Goal: Information Seeking & Learning: Learn about a topic

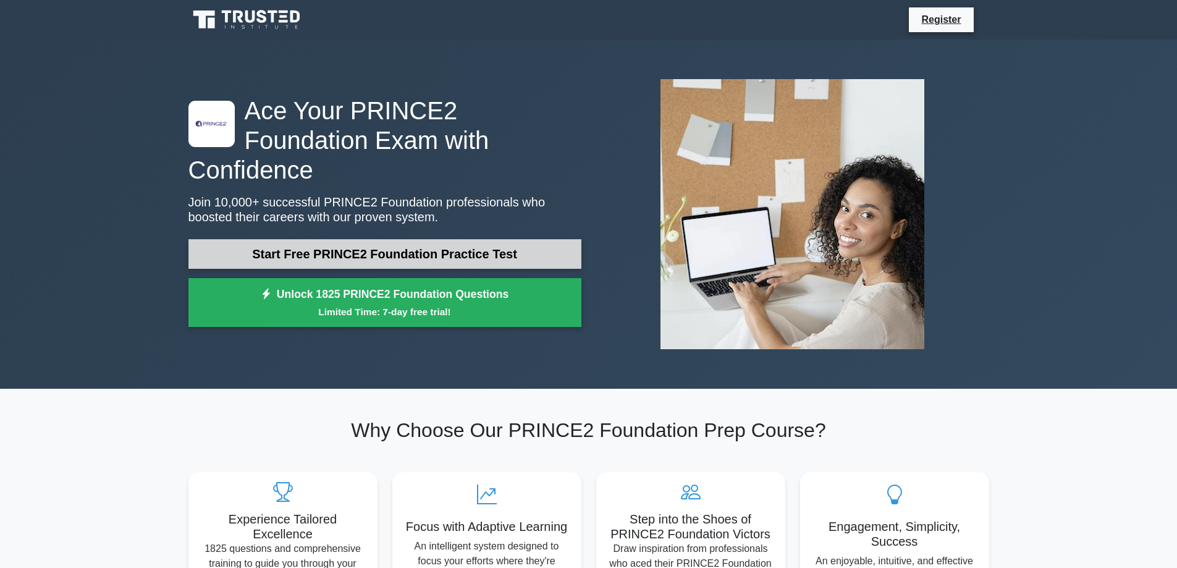
drag, startPoint x: 0, startPoint y: 0, endPoint x: 404, endPoint y: 240, distance: 470.0
click at [404, 240] on link "Start Free PRINCE2 Foundation Practice Test" at bounding box center [384, 254] width 393 height 30
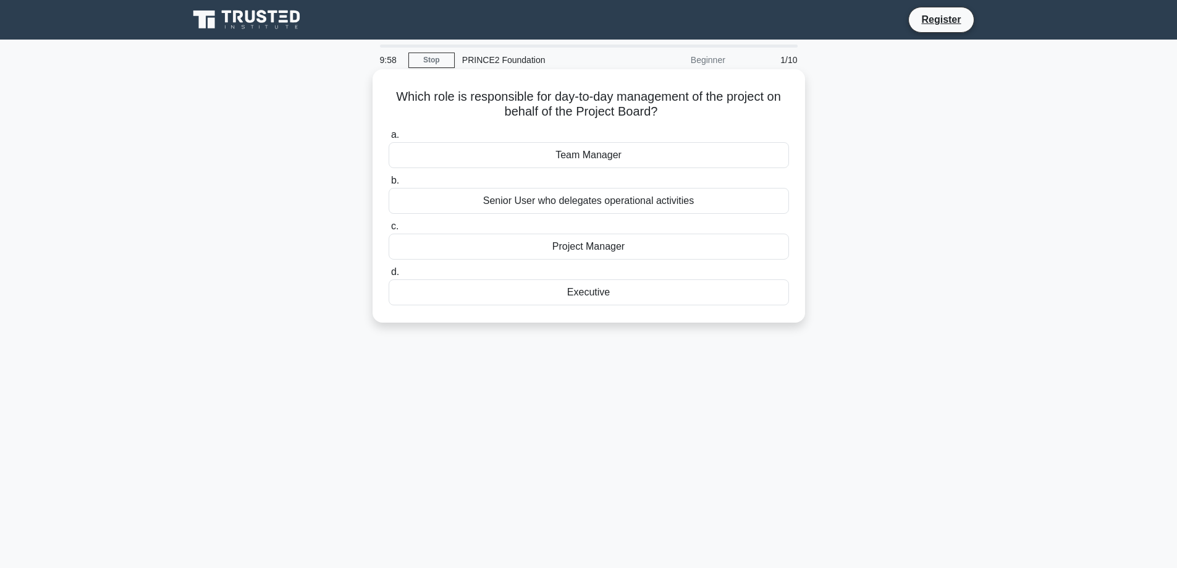
click at [564, 246] on div "Project Manager" at bounding box center [588, 246] width 400 height 26
click at [388, 230] on input "c. Project Manager" at bounding box center [388, 226] width 0 height 8
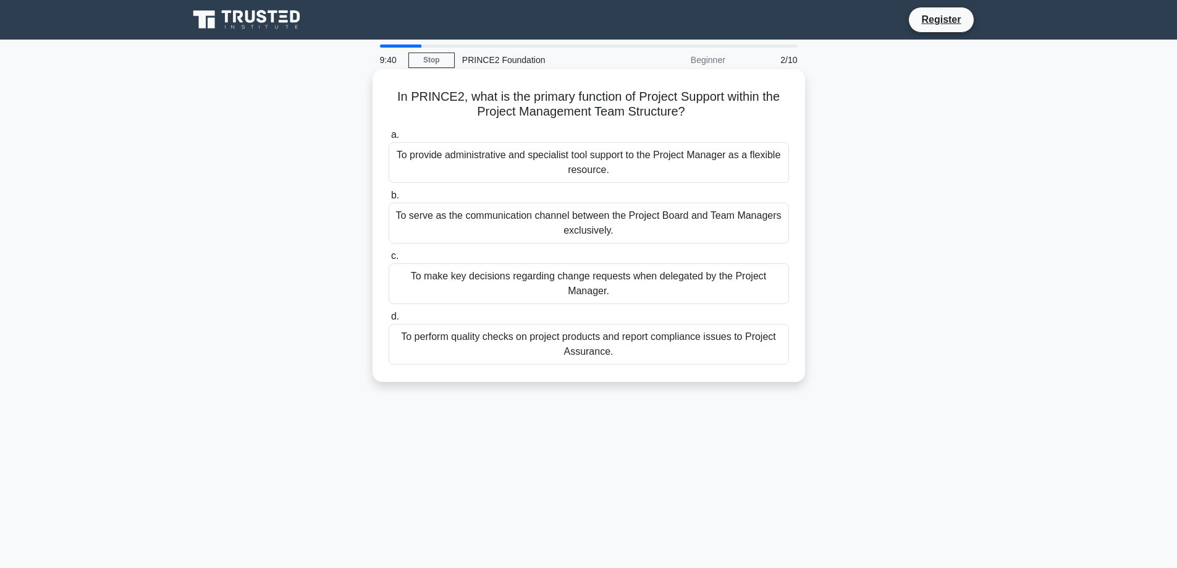
click at [668, 169] on div "To provide administrative and specialist tool support to the Project Manager as…" at bounding box center [588, 162] width 400 height 41
click at [388, 139] on input "a. To provide administrative and specialist tool support to the Project Manager…" at bounding box center [388, 135] width 0 height 8
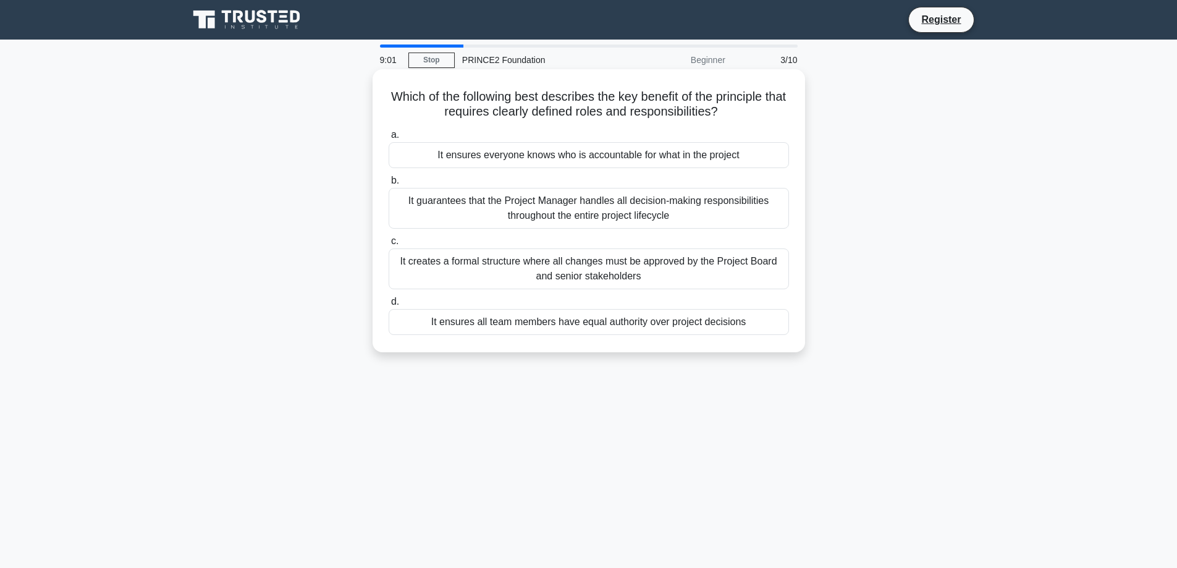
click at [569, 152] on div "It ensures everyone knows who is accountable for what in the project" at bounding box center [588, 155] width 400 height 26
click at [388, 139] on input "a. It ensures everyone knows who is accountable for what in the project" at bounding box center [388, 135] width 0 height 8
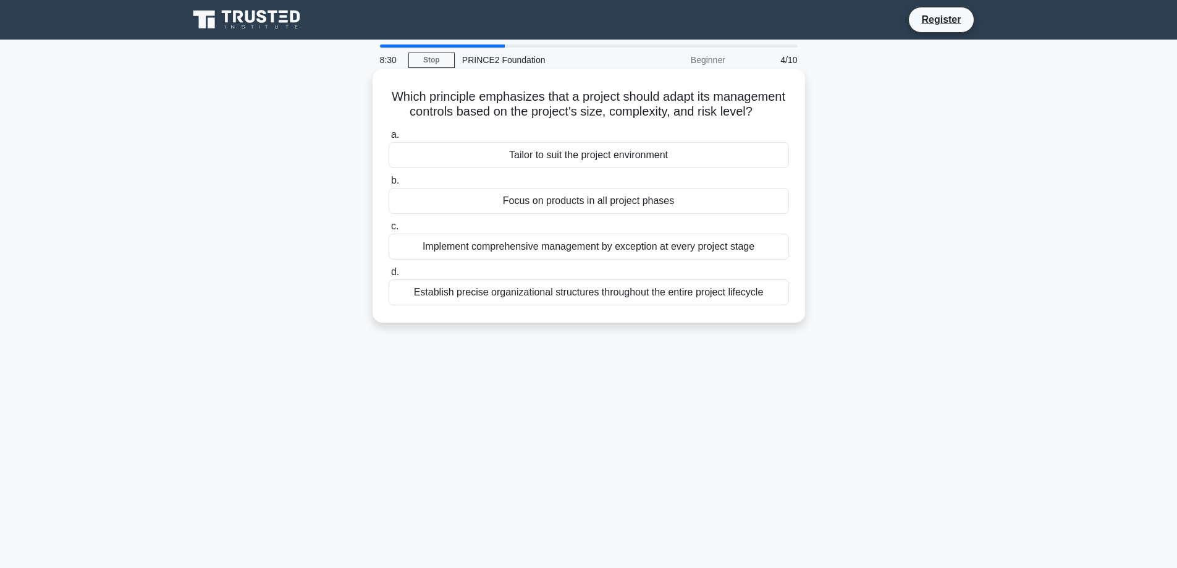
click at [565, 168] on div "Tailor to suit the project environment" at bounding box center [588, 155] width 400 height 26
click at [388, 139] on input "a. Tailor to suit the project environment" at bounding box center [388, 135] width 0 height 8
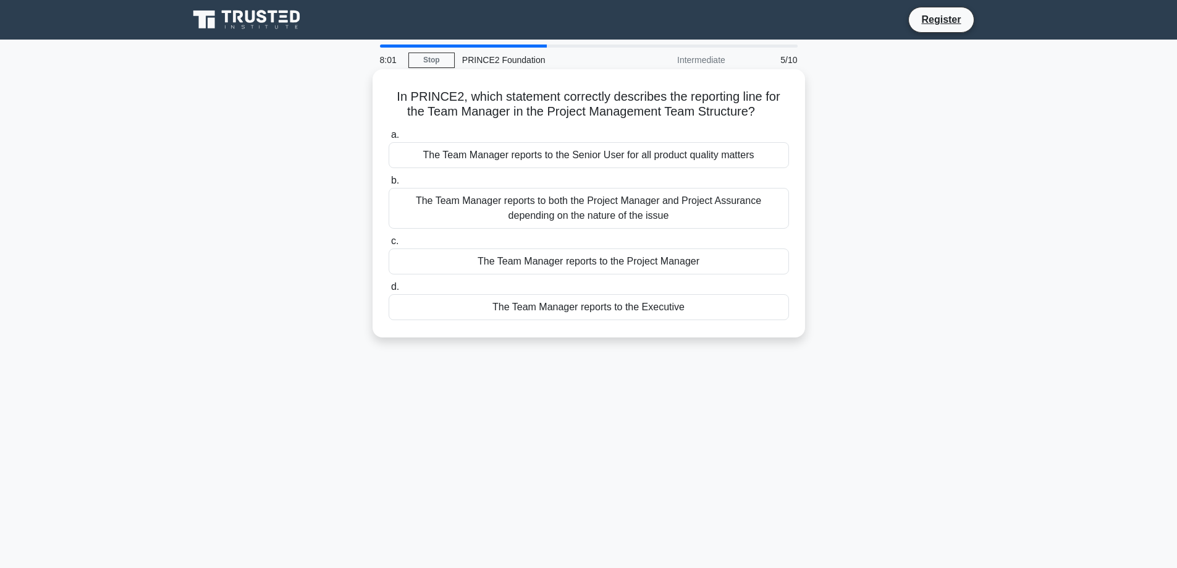
click at [565, 209] on div "The Team Manager reports to both the Project Manager and Project Assurance depe…" at bounding box center [588, 208] width 400 height 41
click at [388, 185] on input "b. The Team Manager reports to both the Project Manager and Project Assurance d…" at bounding box center [388, 181] width 0 height 8
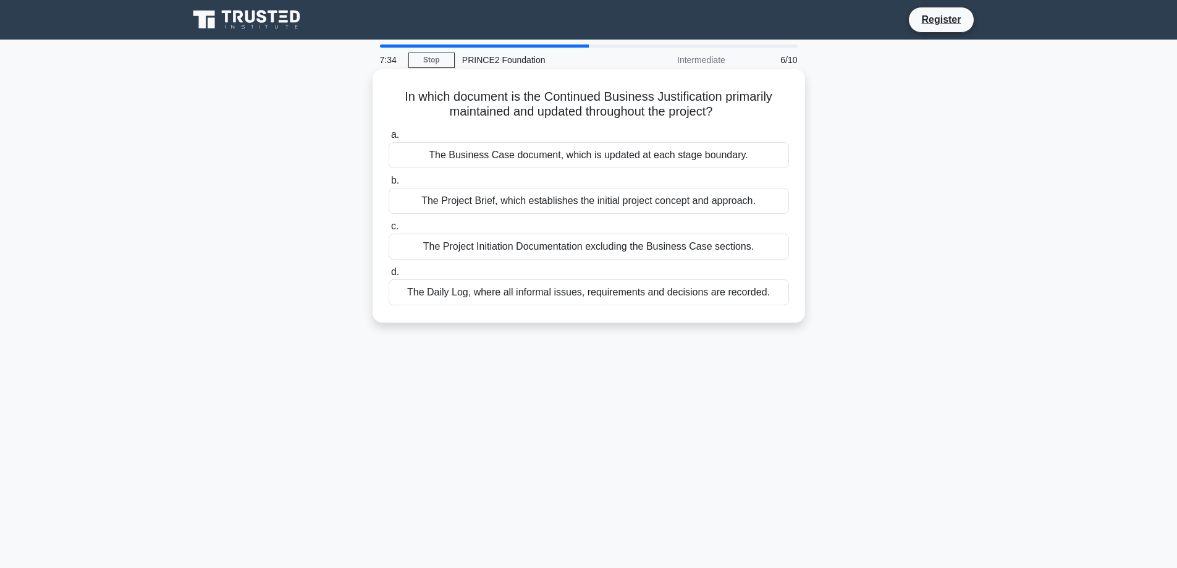
click at [561, 159] on div "The Business Case document, which is updated at each stage boundary." at bounding box center [588, 155] width 400 height 26
click at [388, 139] on input "a. The Business Case document, which is updated at each stage boundary." at bounding box center [388, 135] width 0 height 8
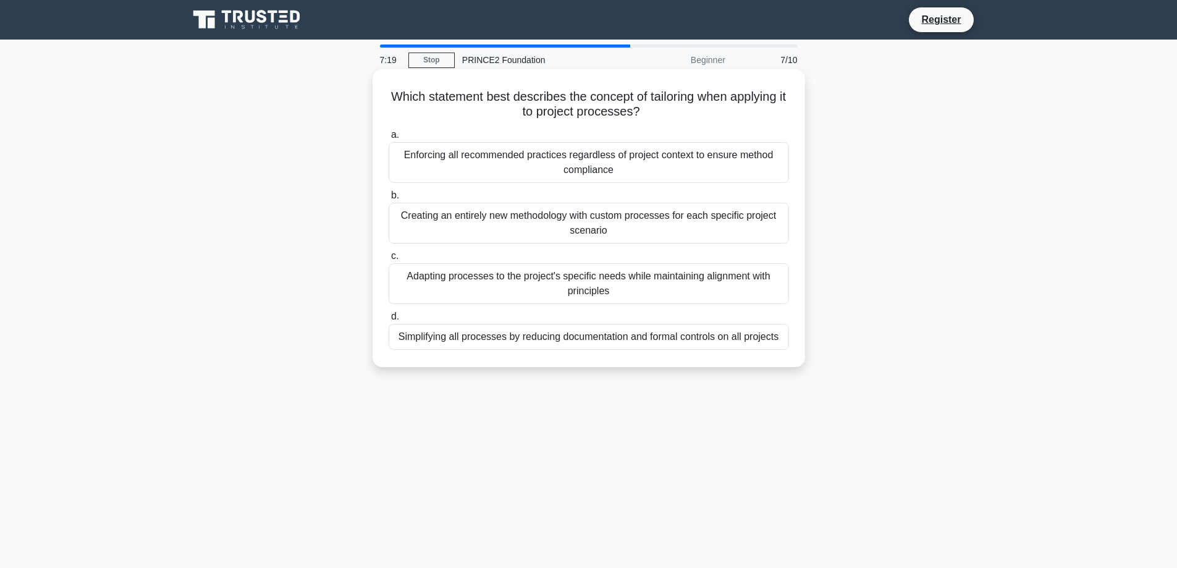
click at [552, 285] on div "Adapting processes to the project's specific needs while maintaining alignment …" at bounding box center [588, 283] width 400 height 41
click at [388, 260] on input "c. Adapting processes to the project's specific needs while maintaining alignme…" at bounding box center [388, 256] width 0 height 8
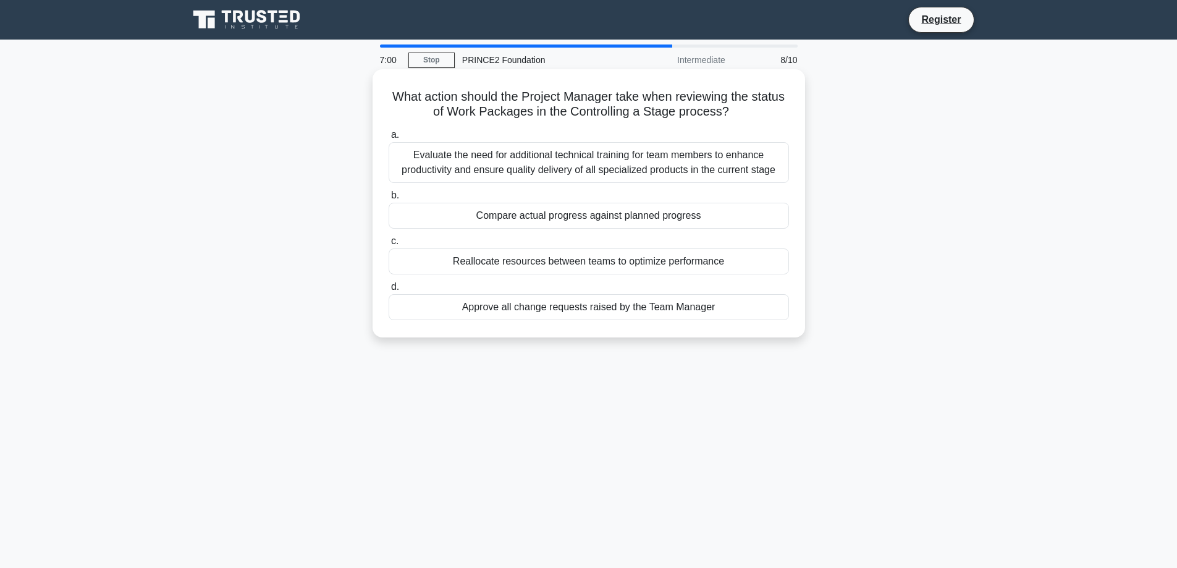
click at [691, 218] on div "Compare actual progress against planned progress" at bounding box center [588, 216] width 400 height 26
click at [388, 199] on input "b. Compare actual progress against planned progress" at bounding box center [388, 195] width 0 height 8
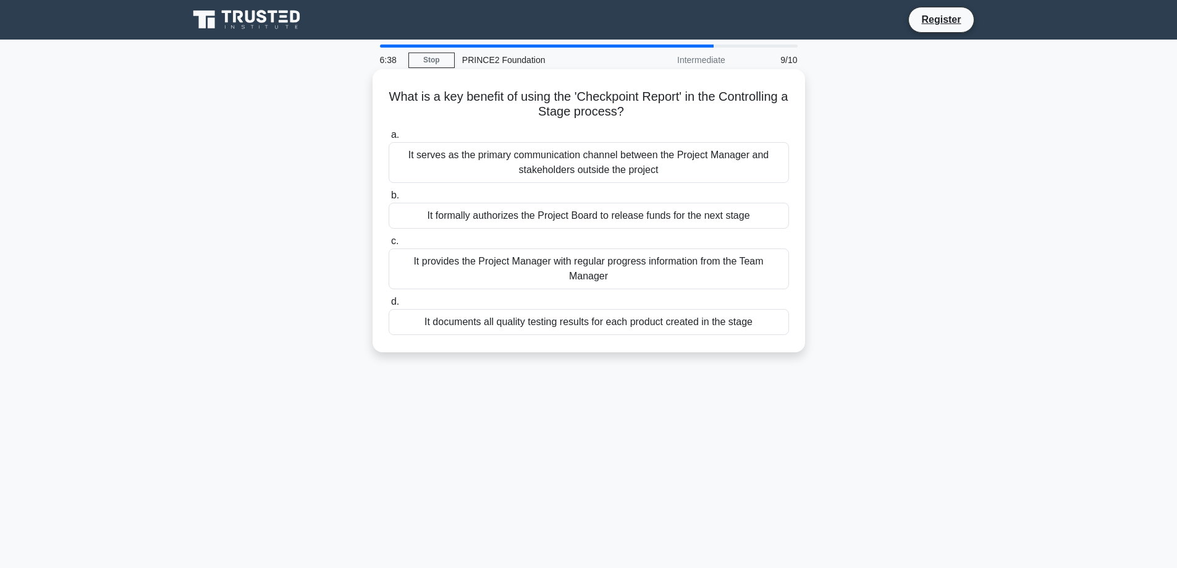
click at [646, 175] on div "It serves as the primary communication channel between the Project Manager and …" at bounding box center [588, 162] width 400 height 41
click at [388, 139] on input "a. It serves as the primary communication channel between the Project Manager a…" at bounding box center [388, 135] width 0 height 8
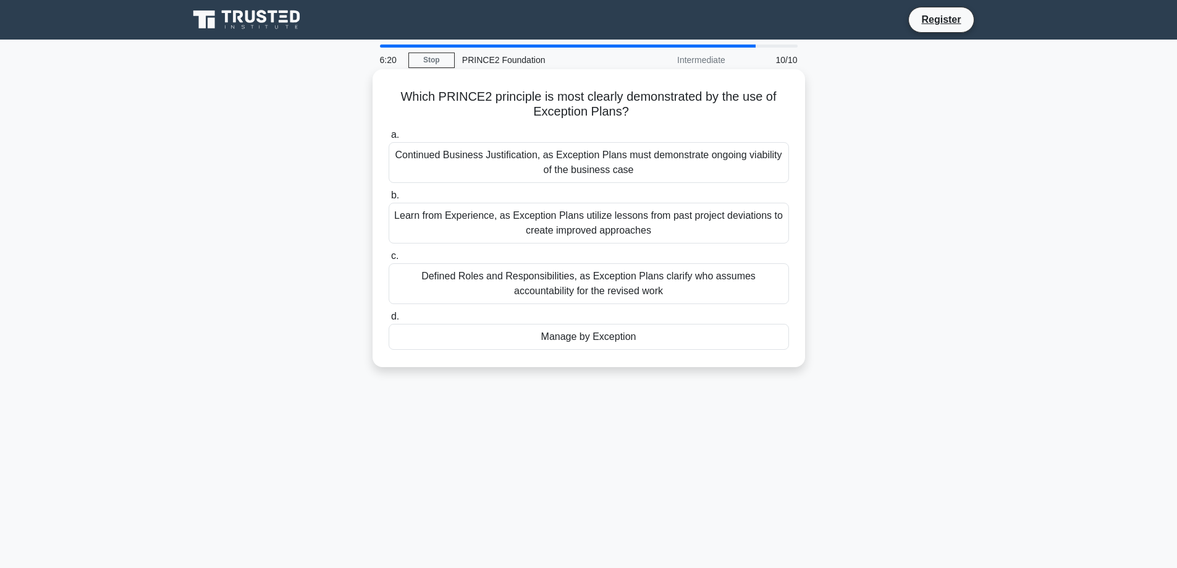
click at [617, 336] on div "Manage by Exception" at bounding box center [588, 337] width 400 height 26
click at [388, 321] on input "d. Manage by Exception" at bounding box center [388, 317] width 0 height 8
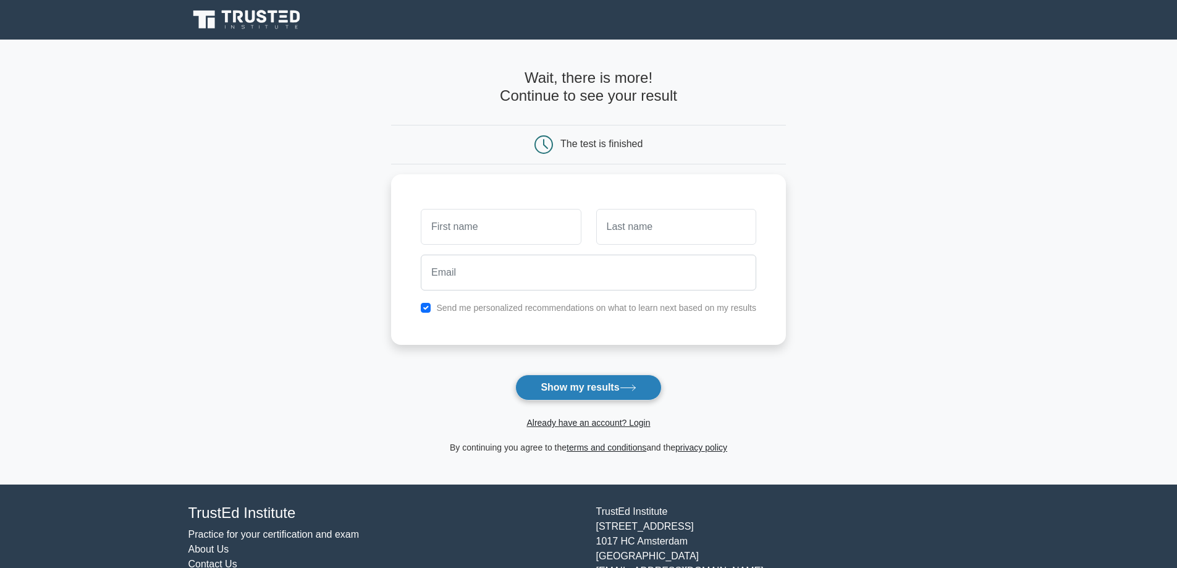
click at [598, 390] on button "Show my results" at bounding box center [588, 387] width 146 height 26
